Goal: Transaction & Acquisition: Purchase product/service

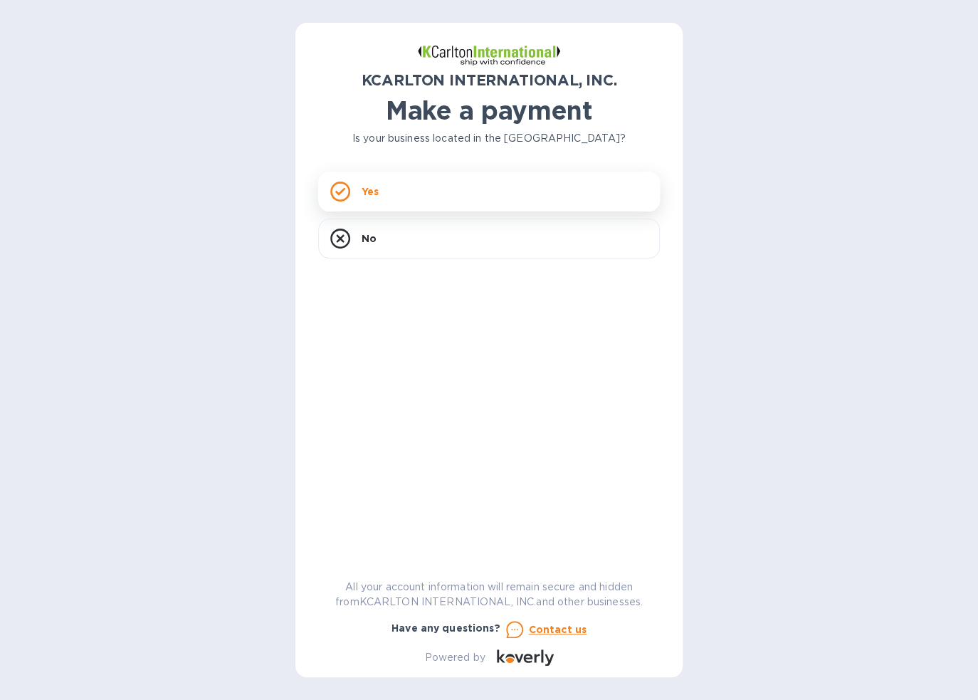
click at [408, 191] on div "Yes" at bounding box center [489, 192] width 342 height 40
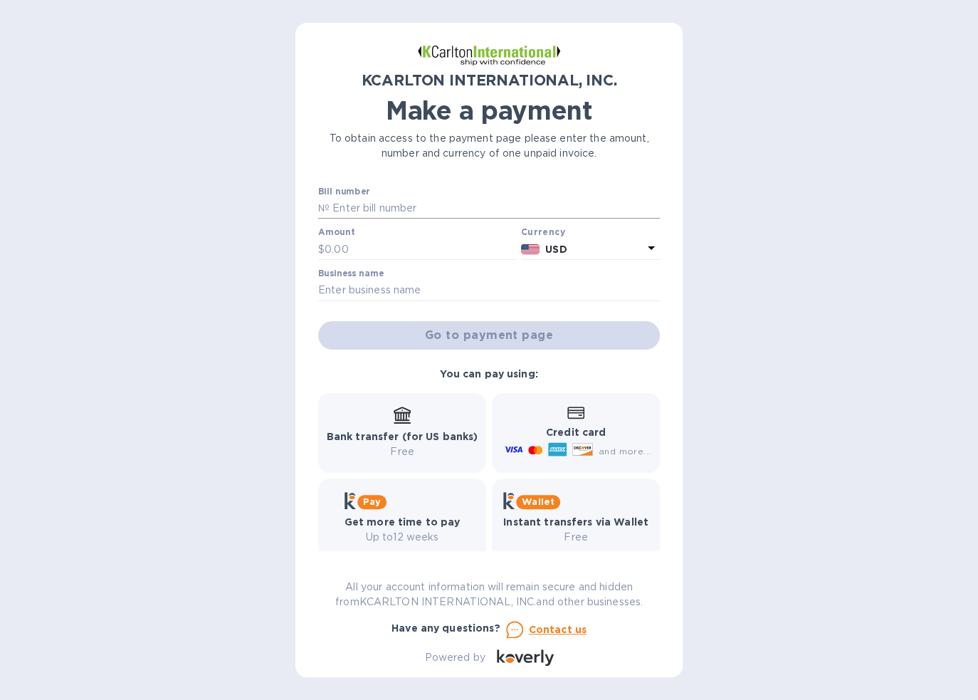
click at [375, 203] on input "text" at bounding box center [495, 208] width 330 height 21
click at [383, 212] on input "text" at bounding box center [495, 208] width 330 height 21
click at [441, 197] on div "Bill number №" at bounding box center [490, 203] width 342 height 33
click at [441, 198] on input "text" at bounding box center [495, 208] width 330 height 21
type input "7250824-1"
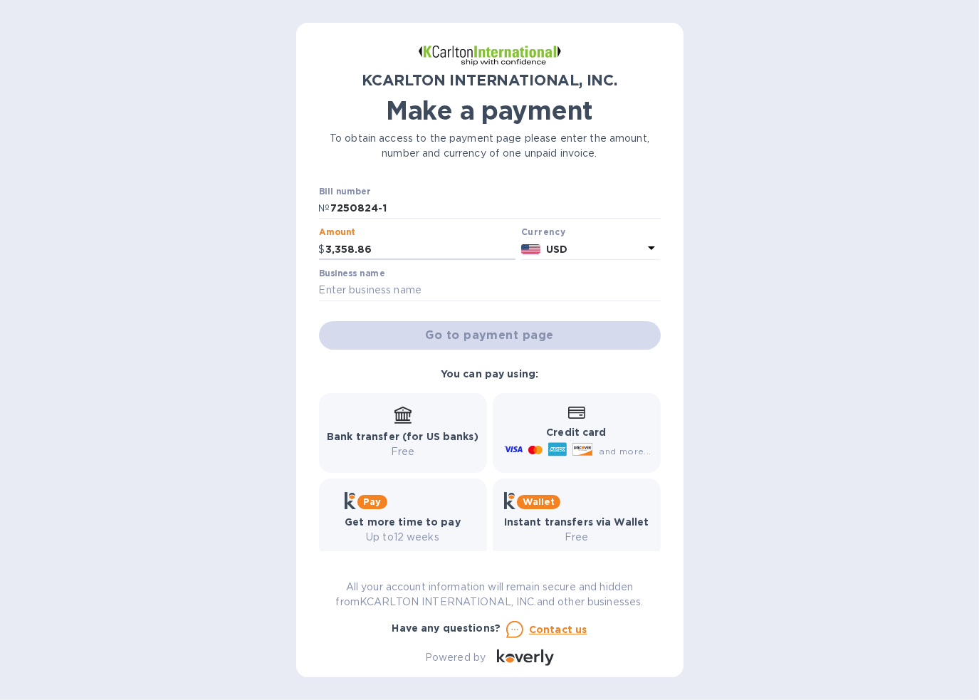
type input "3,358.86"
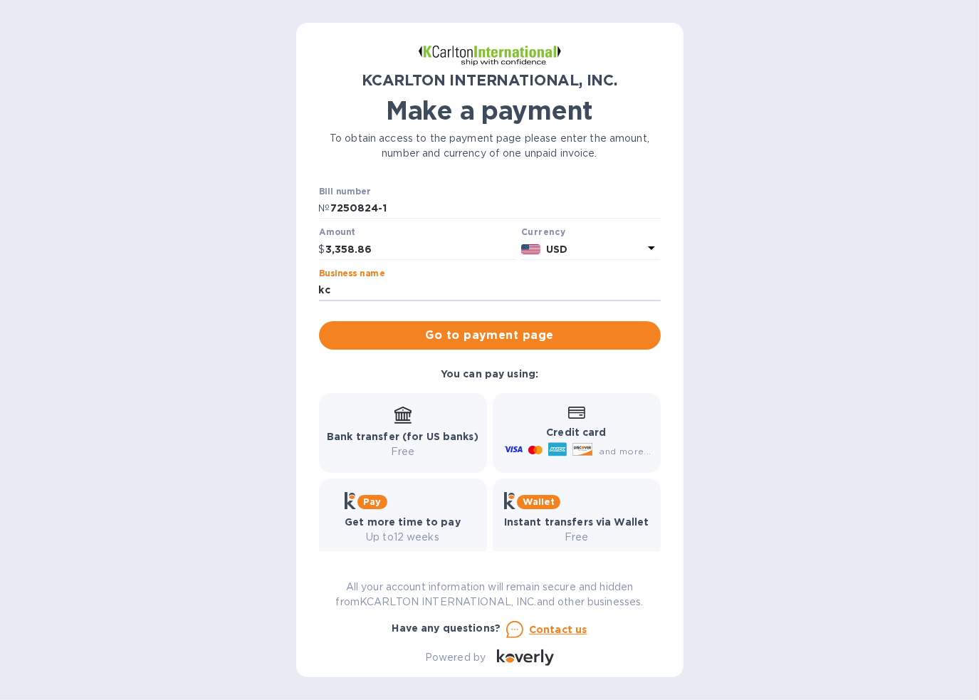
type input "k"
type input "topfive2 ltd"
click at [319, 321] on button "Go to payment page" at bounding box center [490, 335] width 342 height 28
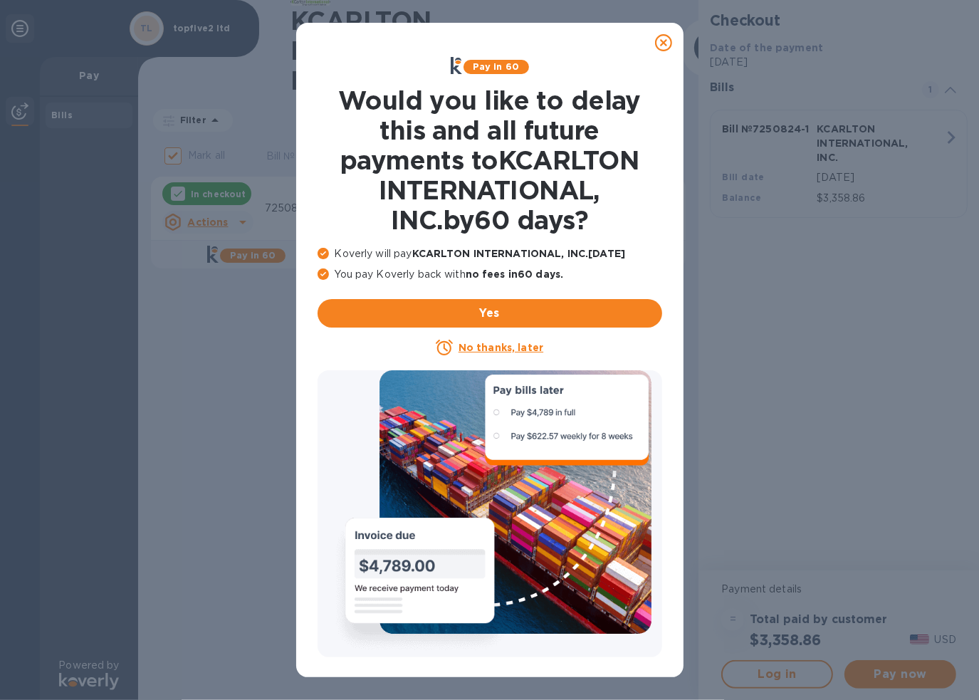
click at [484, 342] on u "No thanks, later" at bounding box center [501, 347] width 85 height 11
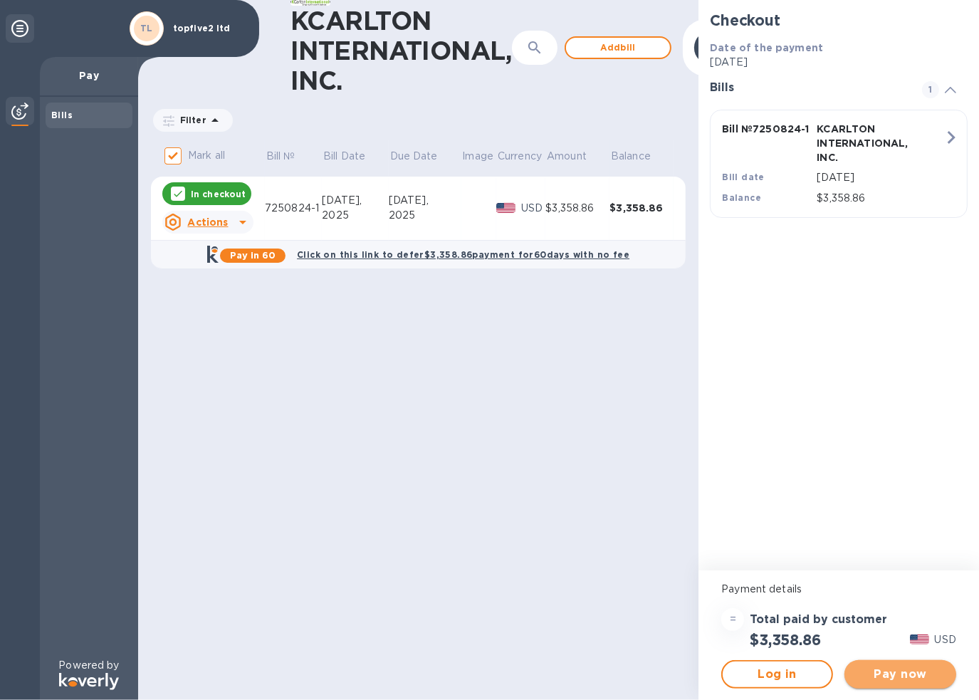
click at [911, 679] on span "Pay now" at bounding box center [900, 674] width 89 height 17
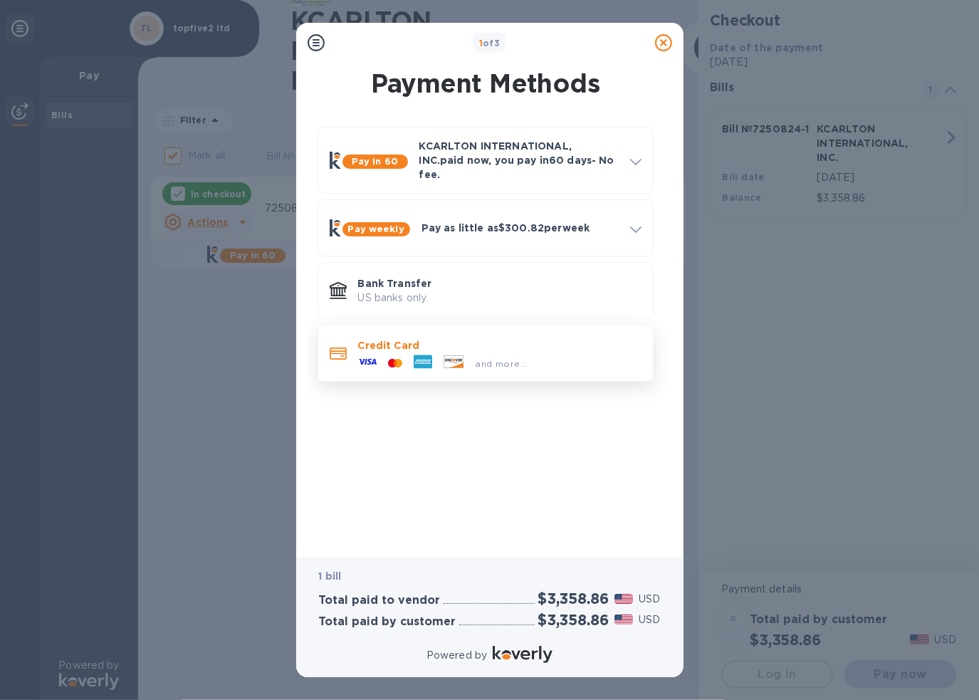
click at [495, 356] on div "and more..." at bounding box center [501, 363] width 63 height 15
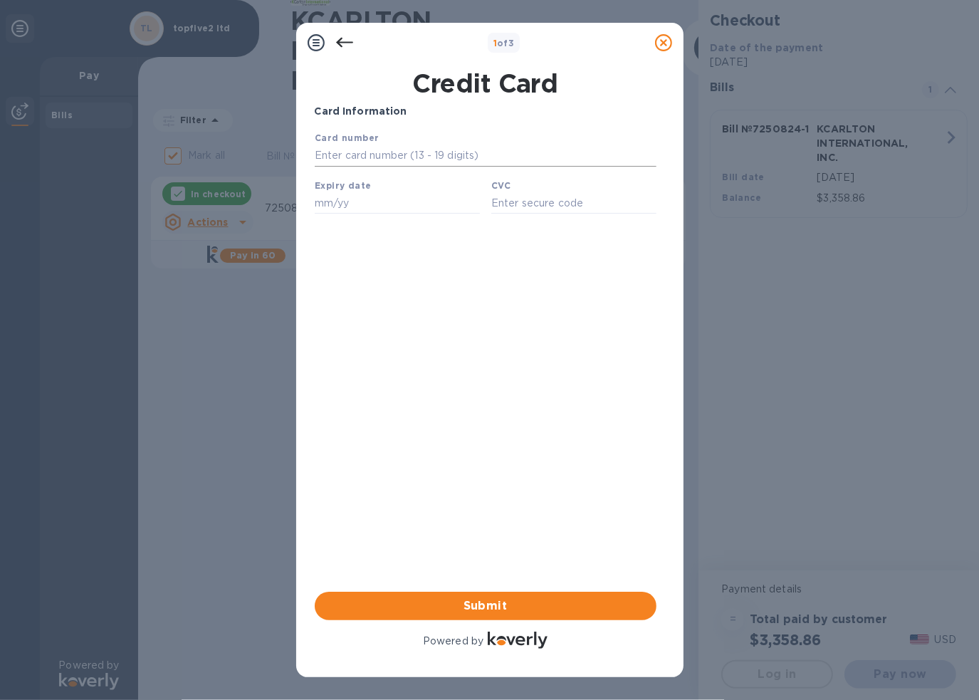
click at [391, 166] on input "text" at bounding box center [485, 155] width 342 height 21
type input "[CREDIT_CARD_NUMBER]"
type input "05/28"
type input "384"
click at [568, 605] on span "Submit" at bounding box center [485, 605] width 319 height 17
